Goal: Transaction & Acquisition: Purchase product/service

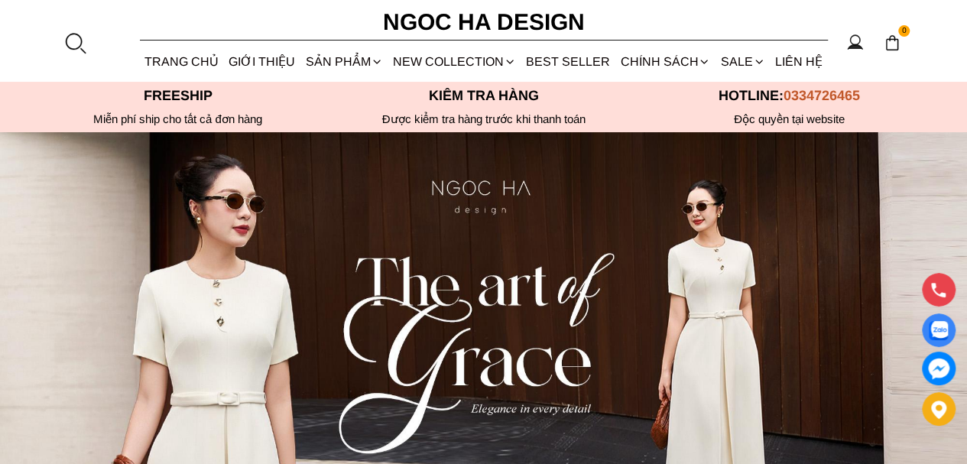
click at [65, 32] on div at bounding box center [74, 42] width 23 height 23
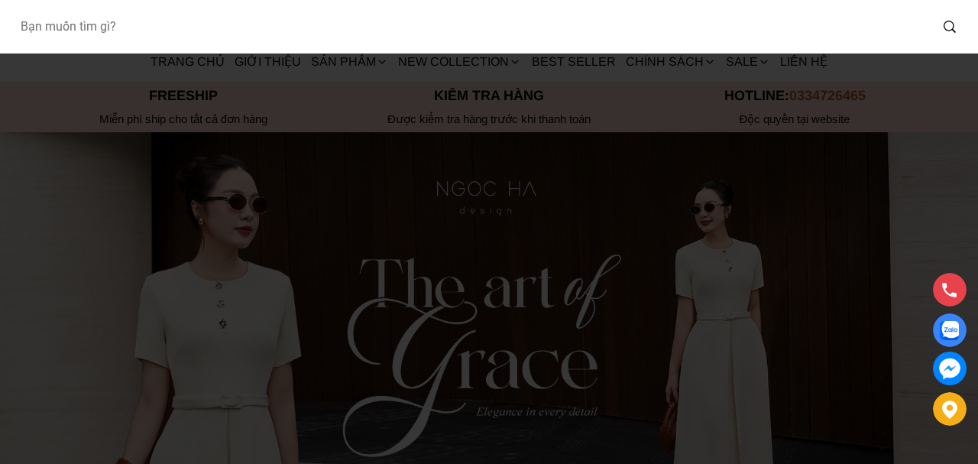
click at [140, 28] on input "Input search Bạn muốn tìm gì?" at bounding box center [469, 26] width 922 height 35
type input "bj142"
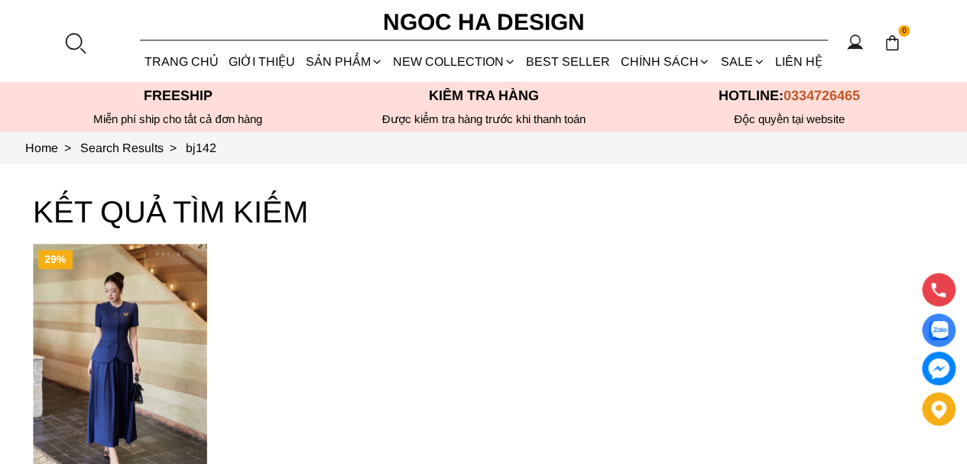
click at [104, 337] on img "Product image - Celeste Set_ Bộ Vest Cổ Tròn Chân Váy Nhún Xòe Màu Xanh Bò BJ142" at bounding box center [120, 360] width 174 height 232
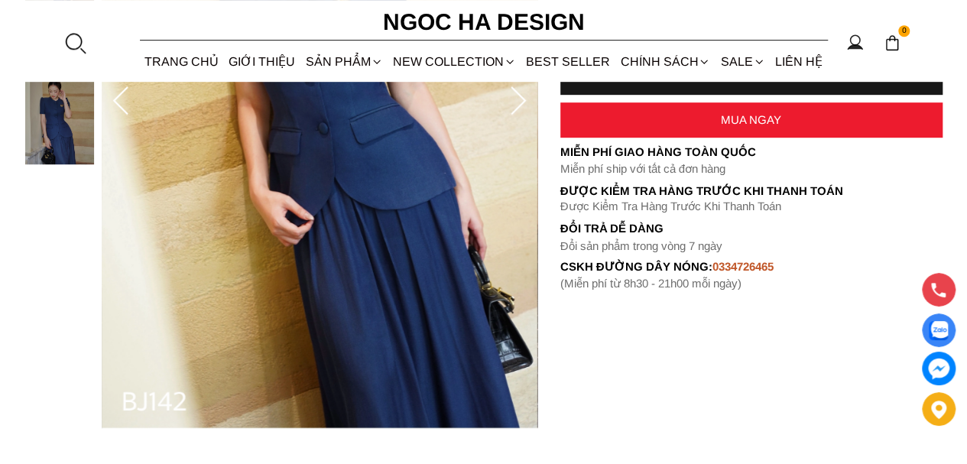
scroll to position [382, 0]
